Goal: Task Accomplishment & Management: Use online tool/utility

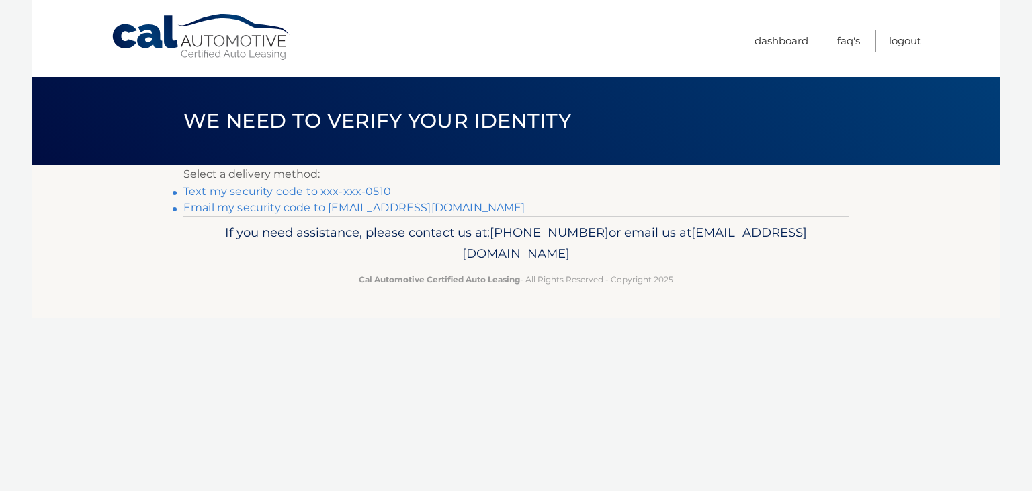
click at [378, 187] on link "Text my security code to xxx-xxx-0510" at bounding box center [287, 191] width 208 height 13
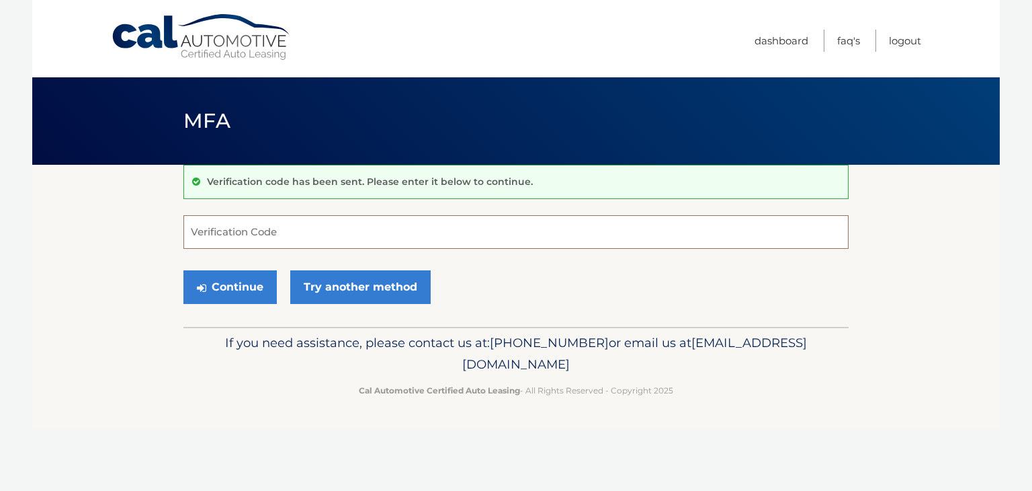
click at [224, 228] on input "Verification Code" at bounding box center [515, 232] width 665 height 34
type input "172055"
click at [250, 293] on button "Continue" at bounding box center [229, 287] width 93 height 34
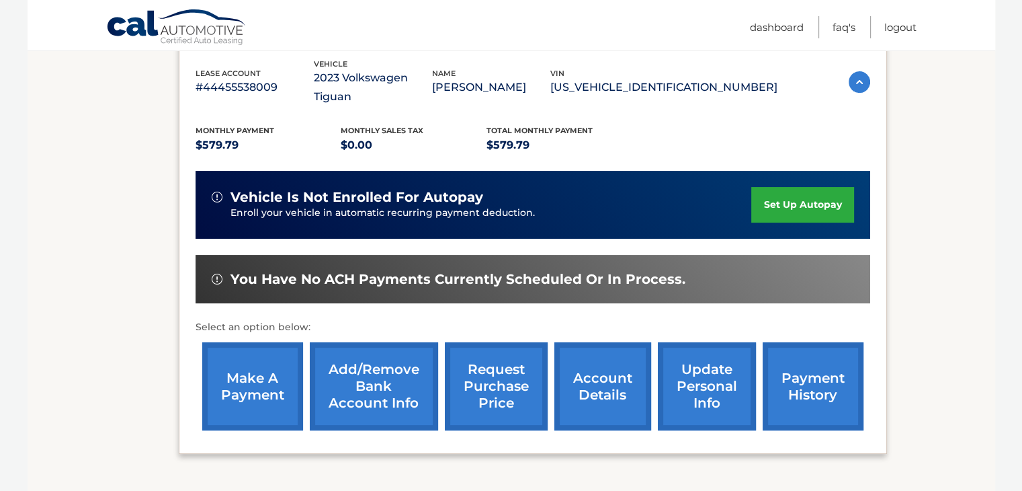
scroll to position [269, 0]
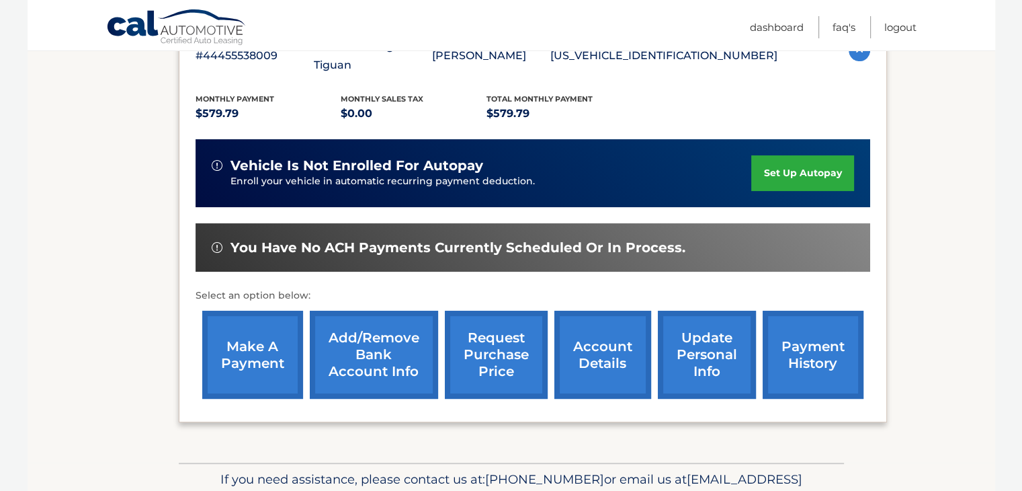
click at [234, 339] on link "make a payment" at bounding box center [252, 354] width 101 height 88
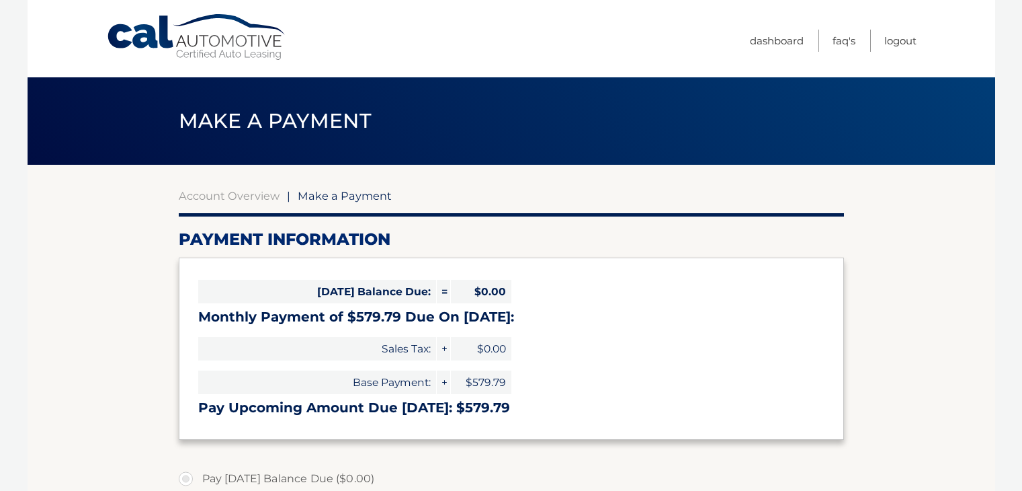
select select "ZWYxODIxMWYtMGFiMC00YmE3LWEwOTktZDEzMTUzY2ViZWIw"
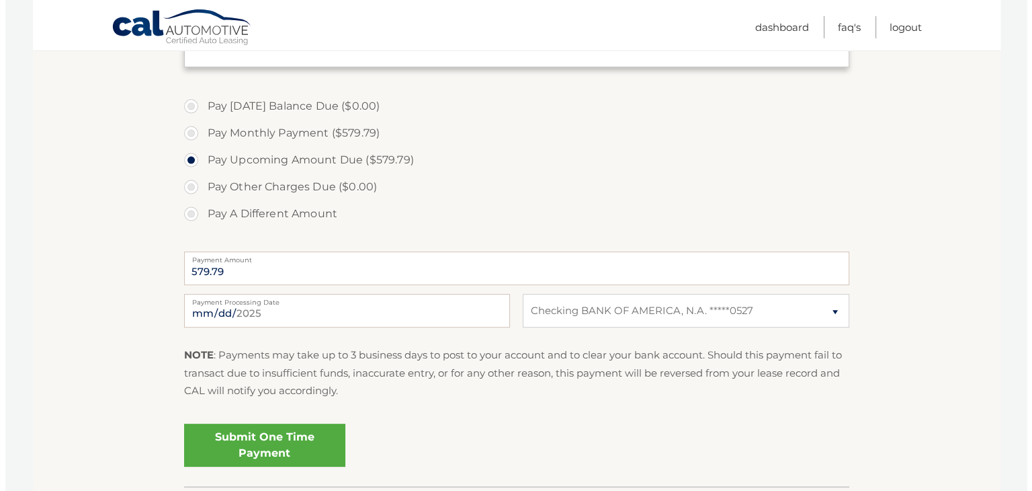
scroll to position [403, 0]
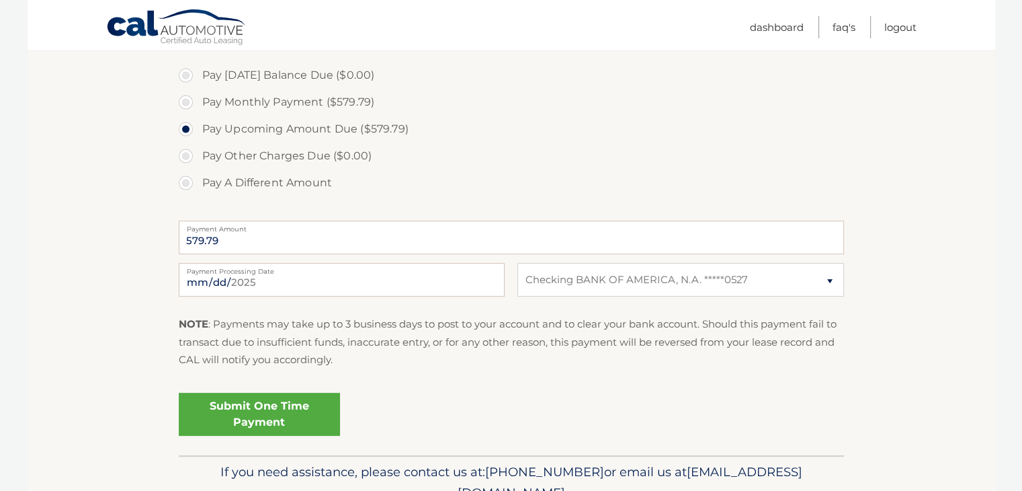
click at [285, 411] on link "Submit One Time Payment" at bounding box center [259, 413] width 161 height 43
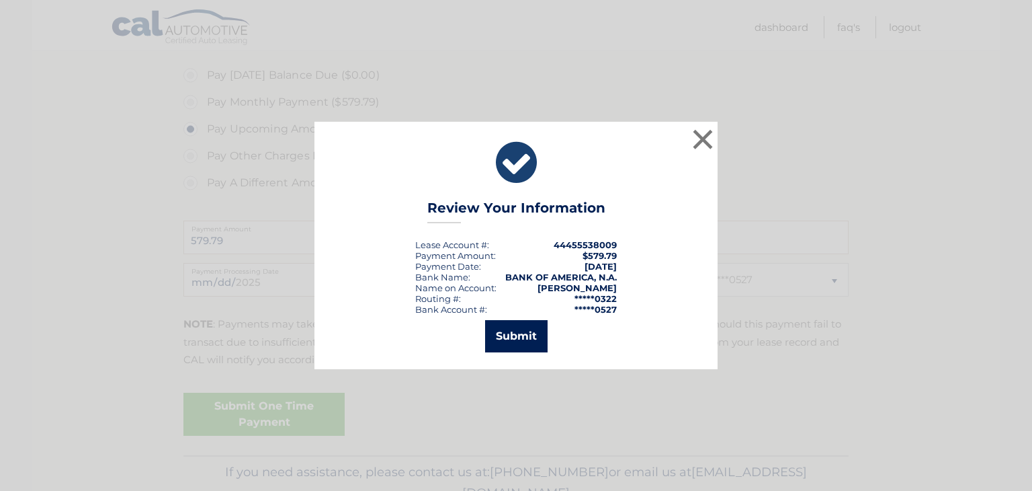
click at [523, 337] on button "Submit" at bounding box center [516, 336] width 62 height 32
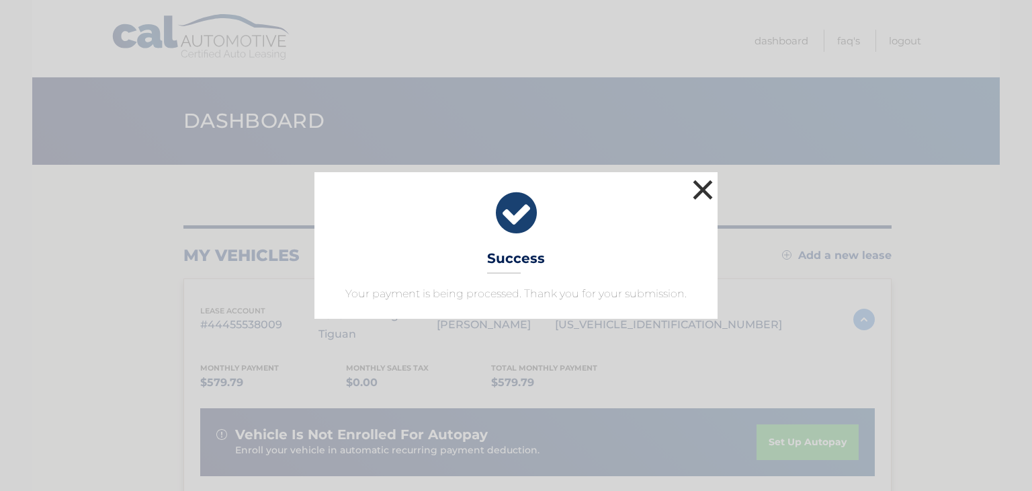
click at [704, 185] on button "×" at bounding box center [702, 189] width 27 height 27
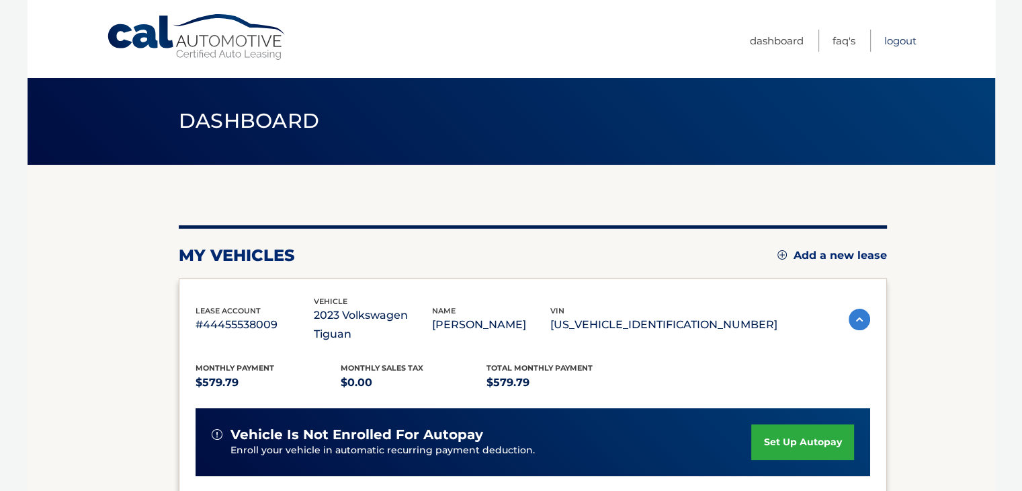
click at [898, 40] on link "Logout" at bounding box center [900, 41] width 32 height 22
